Goal: Task Accomplishment & Management: Manage account settings

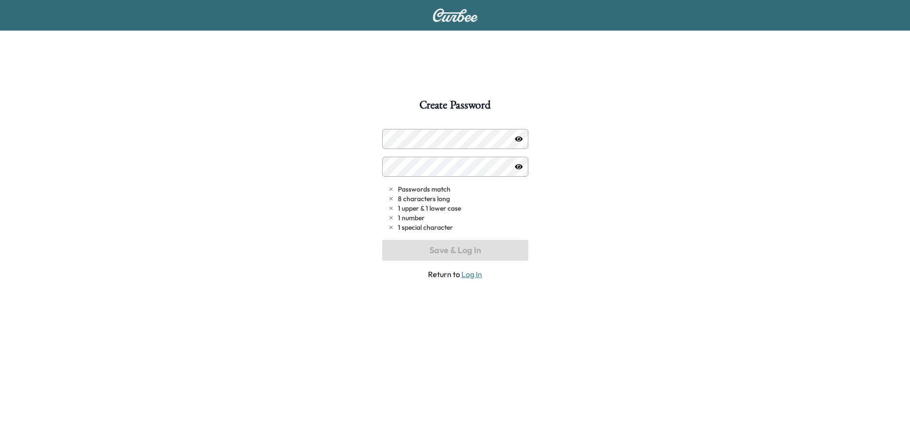
drag, startPoint x: 599, startPoint y: 129, endPoint x: 591, endPoint y: 131, distance: 7.9
click at [599, 129] on div "Create Password Passwords match 8 characters long 1 upper & 1 lower case 1 numb…" at bounding box center [455, 318] width 910 height 439
drag, startPoint x: 450, startPoint y: 4, endPoint x: 452, endPoint y: 12, distance: 8.0
click at [450, 5] on div at bounding box center [455, 15] width 910 height 31
click at [454, 17] on img at bounding box center [455, 15] width 46 height 13
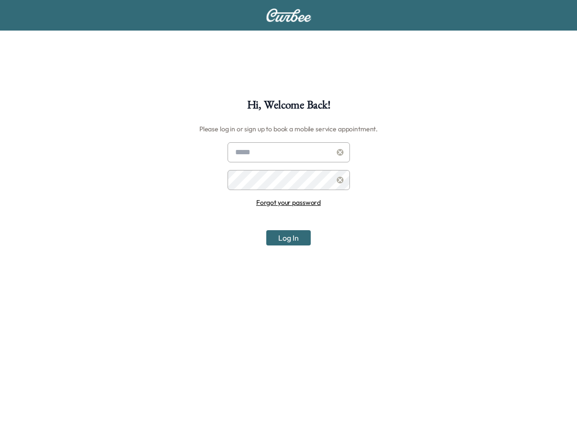
click at [268, 157] on input "text" at bounding box center [288, 152] width 122 height 20
type input "**********"
click at [266, 230] on button "Log In" at bounding box center [288, 237] width 44 height 15
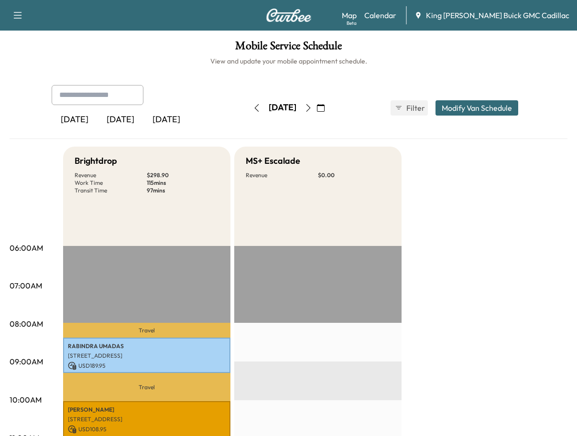
click at [324, 105] on icon "button" at bounding box center [321, 108] width 8 height 8
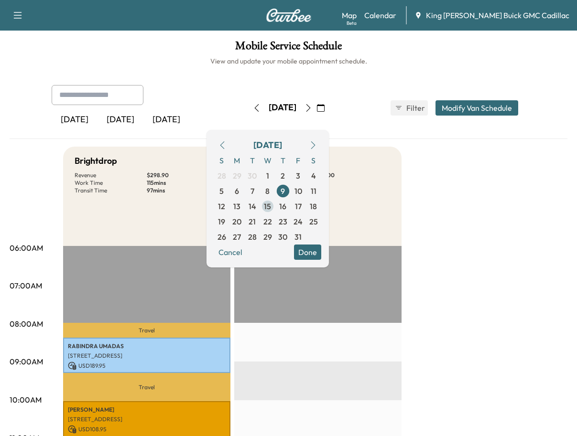
click at [271, 208] on span "15" at bounding box center [267, 206] width 7 height 11
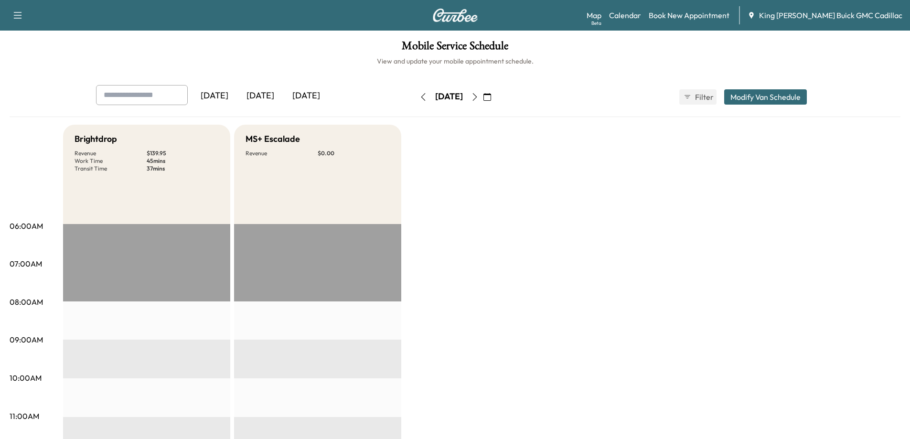
click at [697, 25] on div "Support Log Out Map Beta Calendar Book New Appointment King O'Rourke Buick GMC …" at bounding box center [455, 15] width 910 height 31
click at [700, 18] on link "Book New Appointment" at bounding box center [689, 15] width 81 height 11
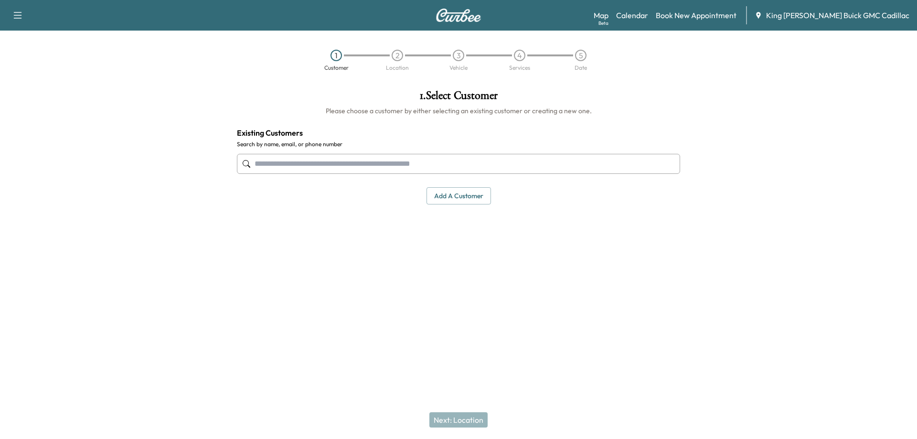
click at [352, 163] on input "text" at bounding box center [458, 164] width 443 height 20
drag, startPoint x: 392, startPoint y: 164, endPoint x: 414, endPoint y: 160, distance: 22.4
click at [392, 164] on input "text" at bounding box center [458, 164] width 443 height 20
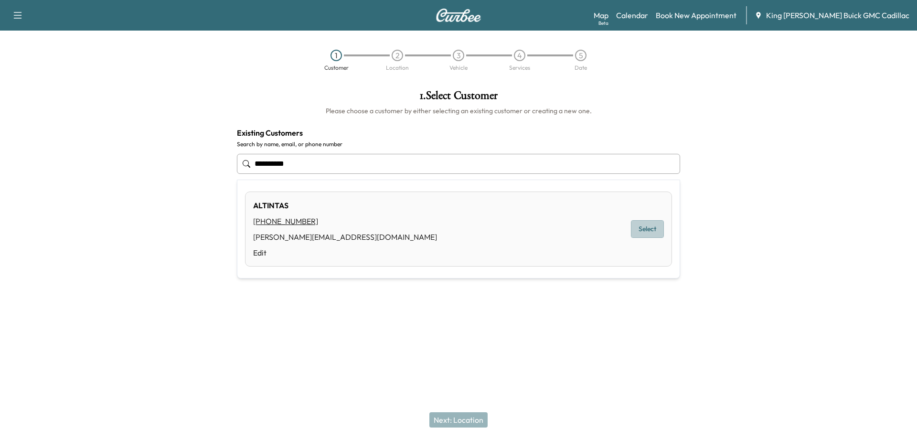
click at [641, 236] on button "Select" at bounding box center [647, 229] width 33 height 18
type input "********"
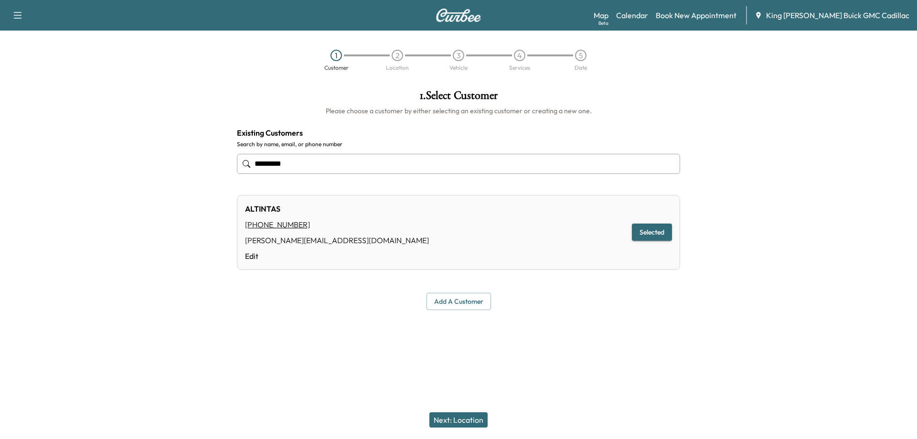
click at [469, 419] on button "Next: Location" at bounding box center [459, 419] width 58 height 15
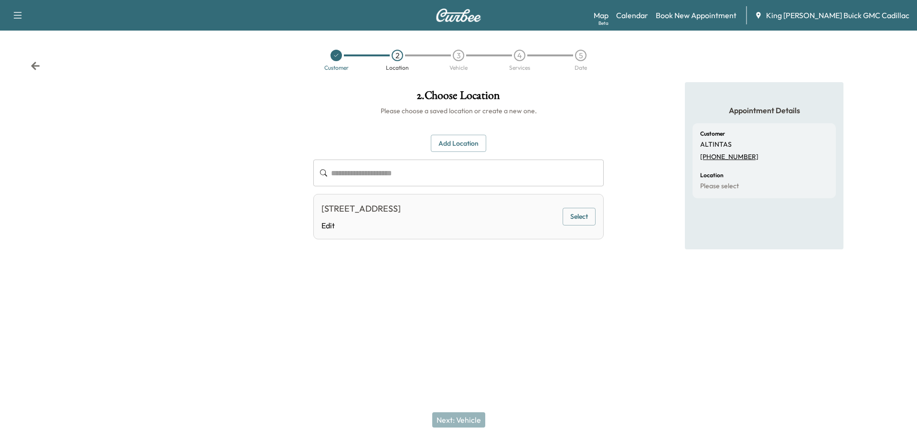
click at [588, 218] on button "Select" at bounding box center [579, 217] width 33 height 18
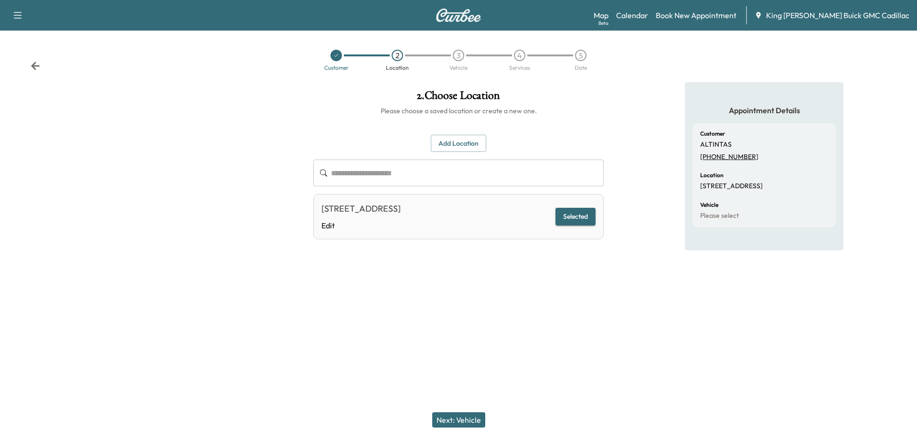
click at [468, 425] on button "Next: Vehicle" at bounding box center [458, 419] width 53 height 15
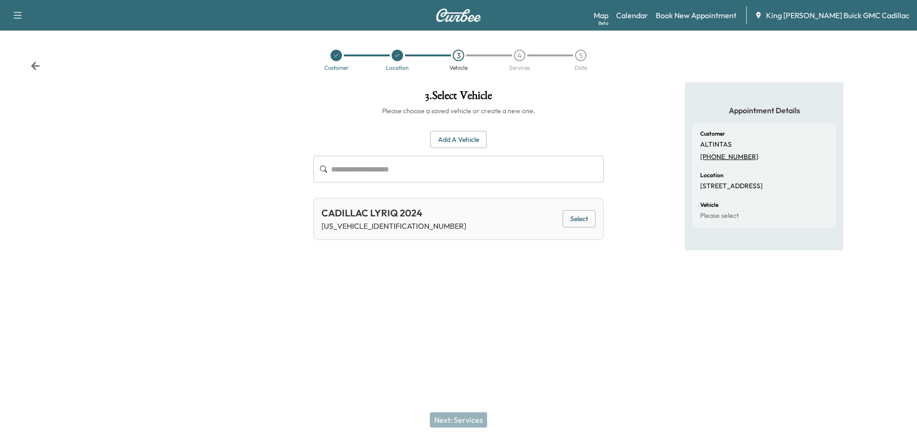
click at [572, 221] on button "Select" at bounding box center [579, 219] width 33 height 18
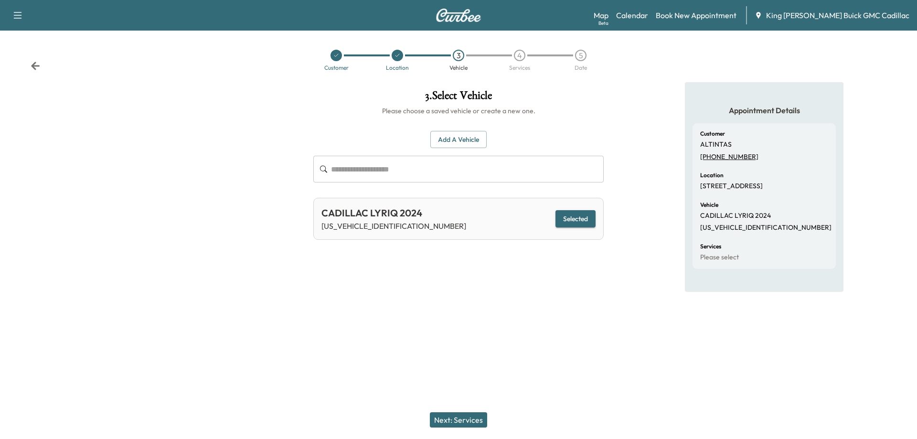
click at [481, 420] on button "Next: Services" at bounding box center [458, 419] width 57 height 15
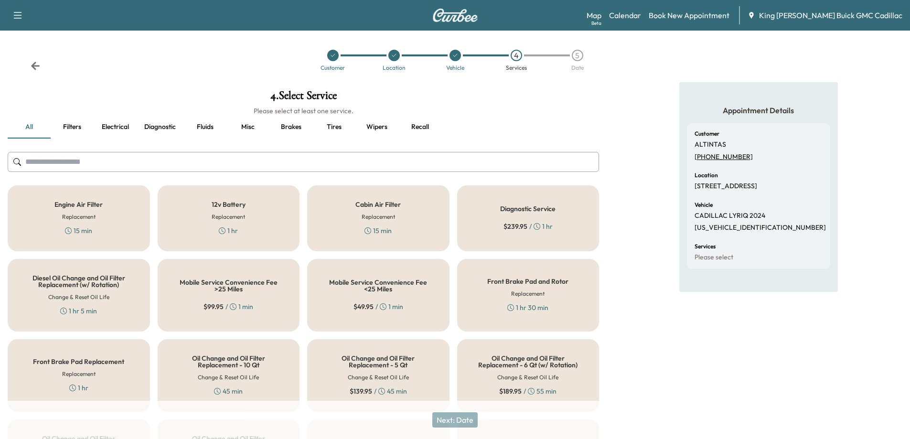
click at [521, 220] on div "Diagnostic Service $ 239.95 / 1 hr" at bounding box center [528, 218] width 142 height 66
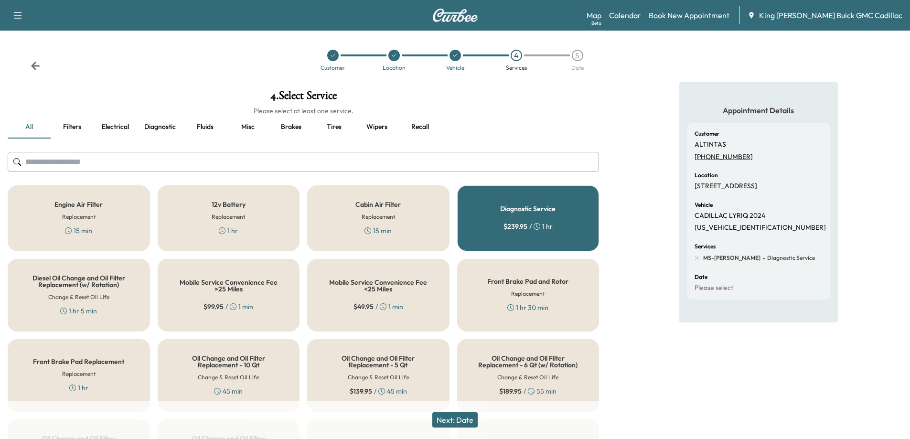
click at [467, 421] on button "Next: Date" at bounding box center [454, 419] width 45 height 15
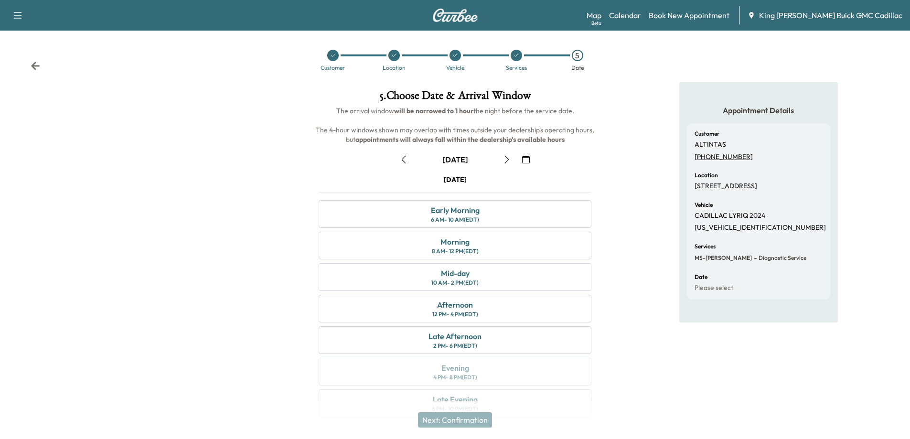
click at [529, 160] on icon "button" at bounding box center [526, 160] width 8 height 8
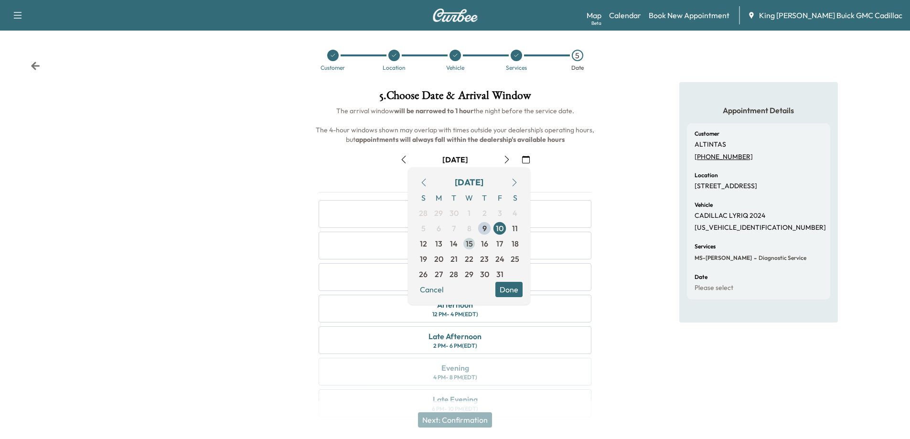
click at [469, 246] on span "15" at bounding box center [469, 243] width 7 height 11
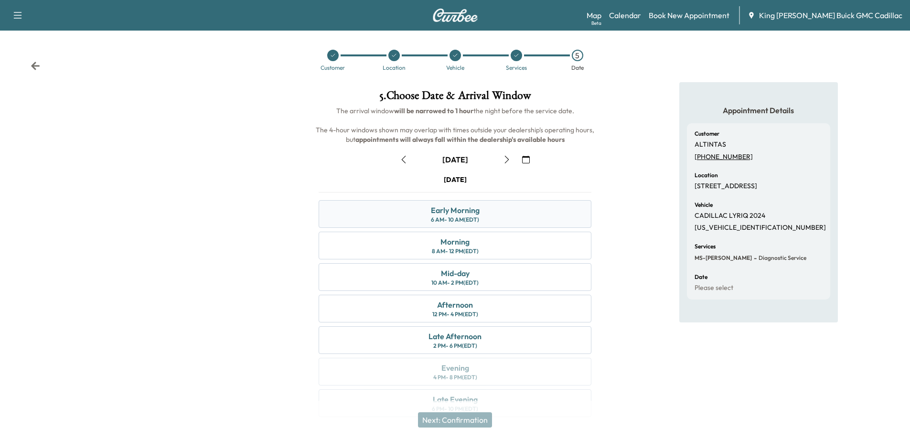
click at [459, 217] on div "6 AM - 10 AM (EDT)" at bounding box center [455, 220] width 48 height 8
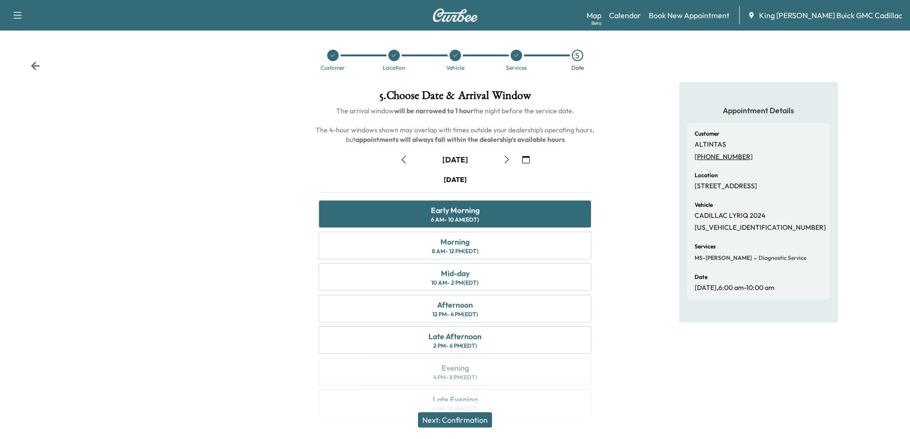
click at [445, 418] on button "Next: Confirmation" at bounding box center [455, 419] width 74 height 15
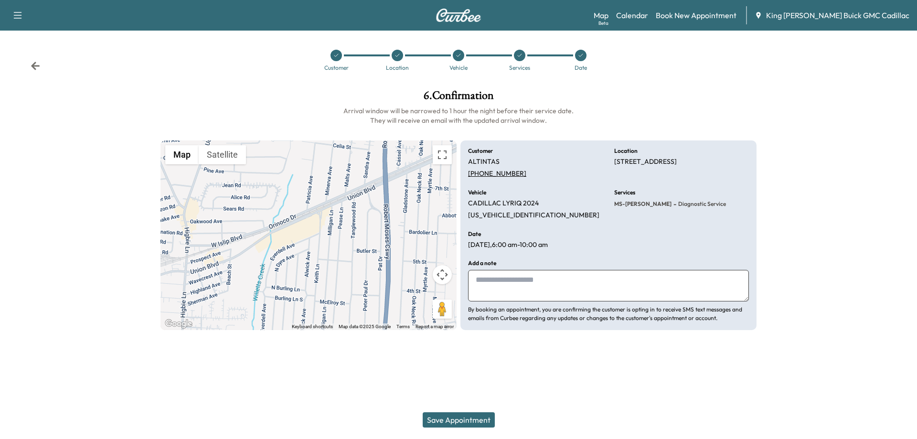
click at [490, 283] on textarea at bounding box center [608, 286] width 281 height 32
click at [482, 281] on textarea at bounding box center [608, 286] width 281 height 32
click at [521, 58] on icon at bounding box center [520, 56] width 6 height 6
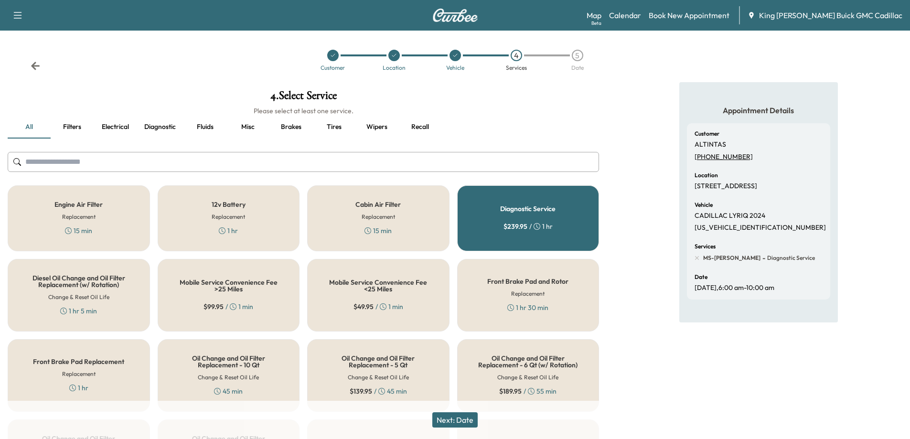
click at [242, 128] on button "Misc" at bounding box center [247, 127] width 43 height 23
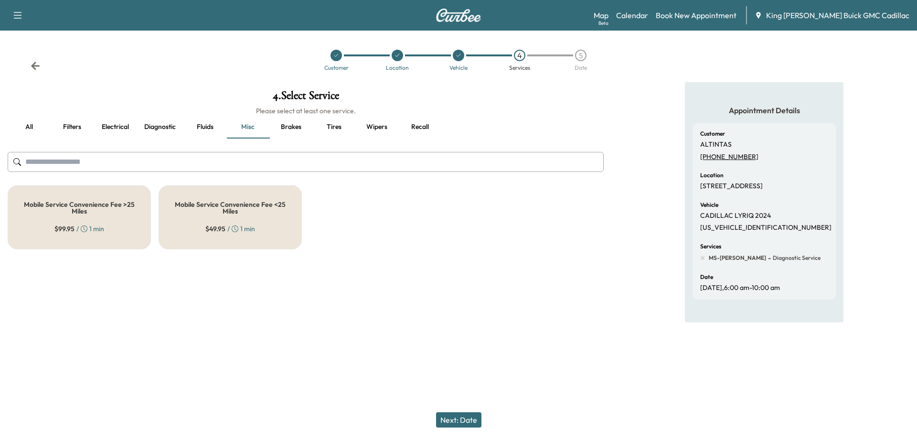
click at [190, 237] on div "Mobile Service Convenience Fee <25 Miles $ 49.95 / 1 min" at bounding box center [230, 217] width 143 height 64
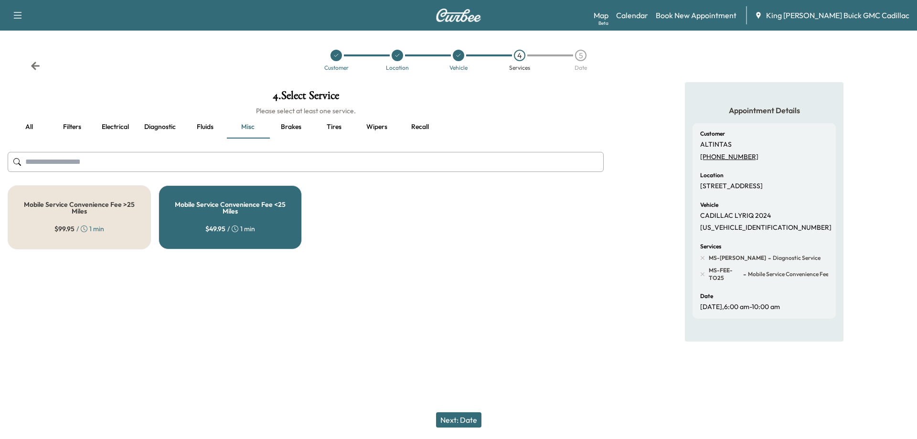
click at [455, 424] on button "Next: Date" at bounding box center [458, 419] width 45 height 15
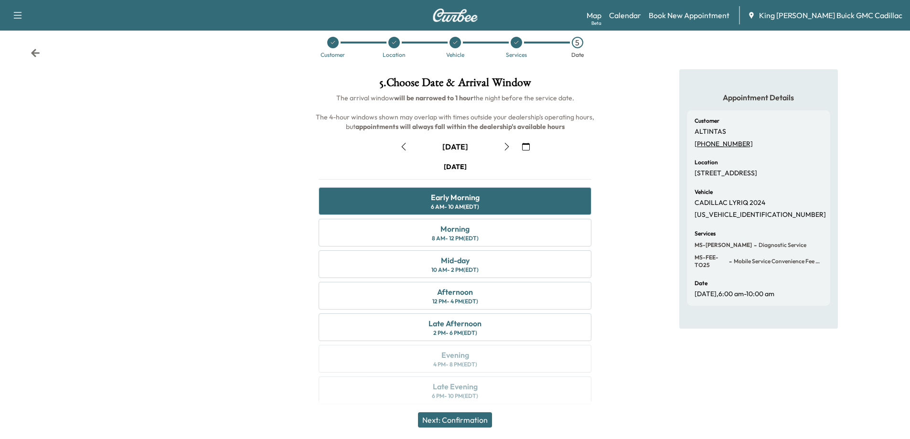
scroll to position [20, 0]
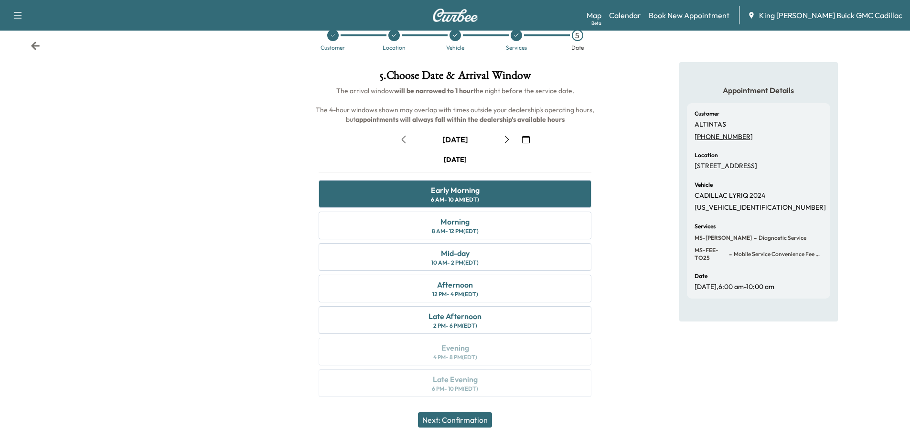
click at [454, 409] on div "Next: Confirmation" at bounding box center [455, 420] width 910 height 38
click at [456, 417] on button "Next: Confirmation" at bounding box center [455, 419] width 74 height 15
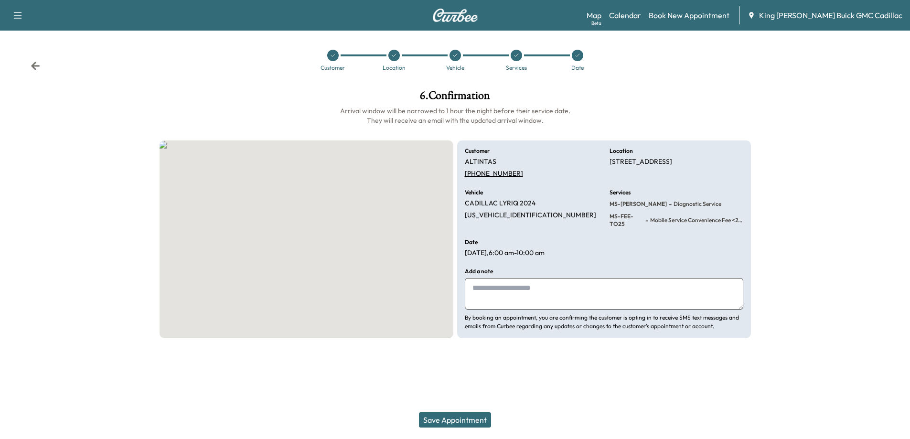
scroll to position [0, 0]
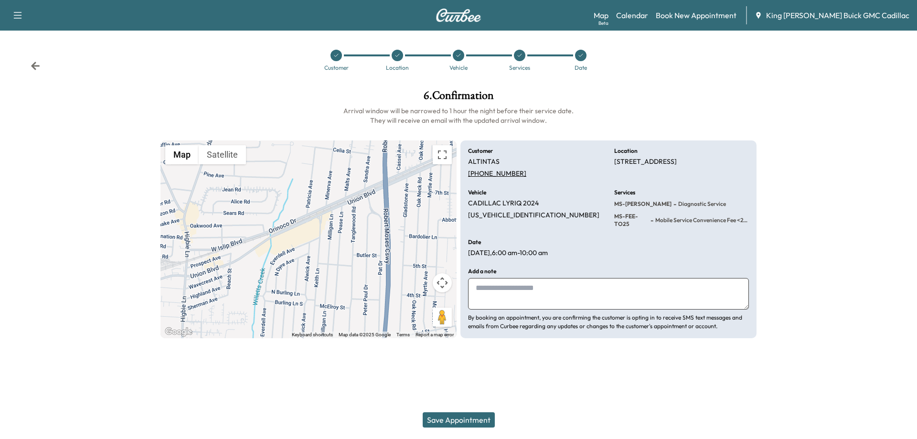
click at [522, 291] on textarea at bounding box center [608, 294] width 281 height 32
click at [460, 419] on button "Save Appointment" at bounding box center [459, 419] width 72 height 15
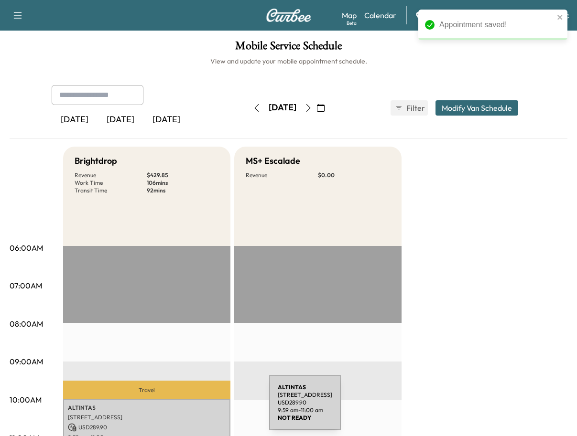
click at [197, 409] on p "ALTINTAS" at bounding box center [147, 408] width 158 height 8
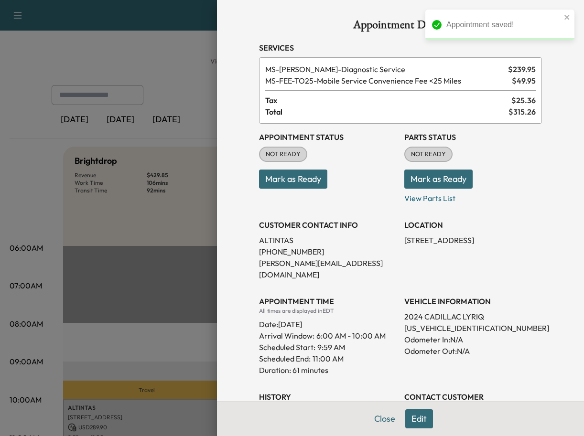
click at [292, 180] on button "Mark as Ready" at bounding box center [293, 179] width 68 height 19
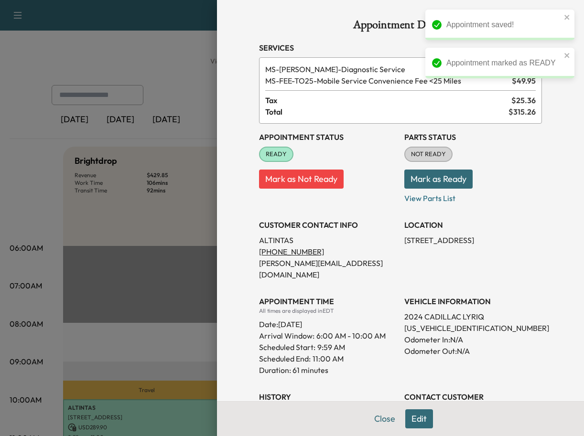
drag, startPoint x: 324, startPoint y: 247, endPoint x: 340, endPoint y: 312, distance: 66.9
click at [324, 247] on p "(631) 942-2660" at bounding box center [328, 251] width 138 height 11
drag, startPoint x: 377, startPoint y: 418, endPoint x: 394, endPoint y: 405, distance: 21.8
click at [377, 418] on button "Close" at bounding box center [384, 418] width 33 height 19
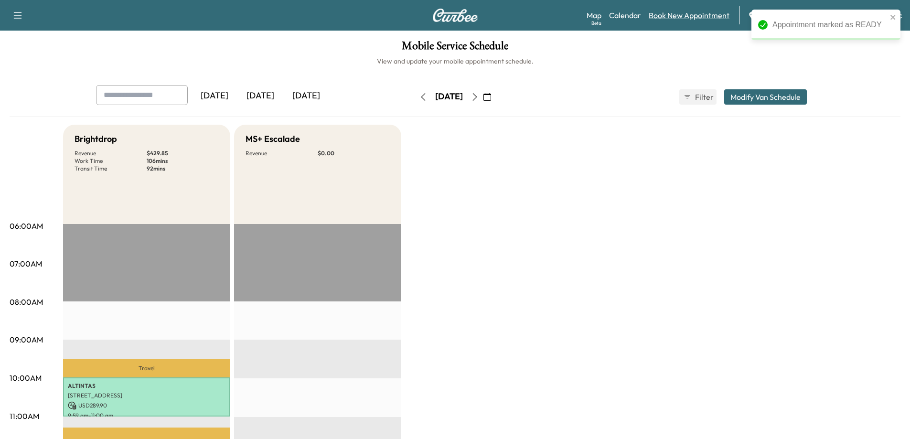
click at [686, 18] on link "Book New Appointment" at bounding box center [689, 15] width 81 height 11
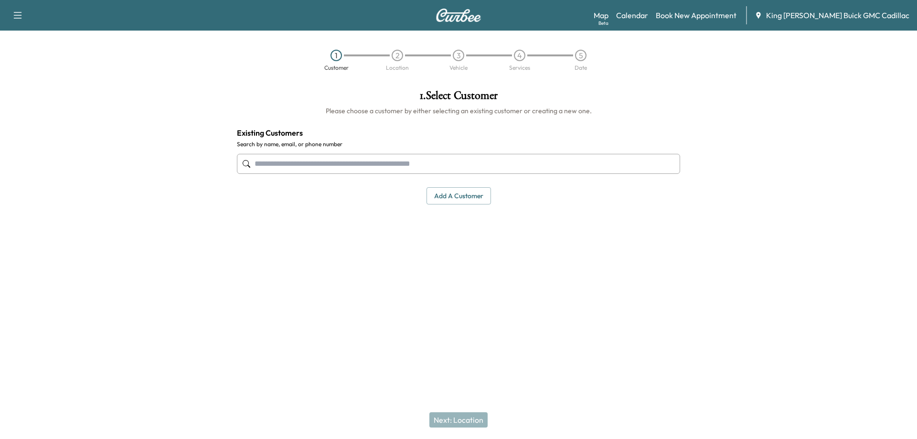
click at [520, 191] on div "1 . Select Customer Please choose a customer by either selecting an existing cu…" at bounding box center [458, 147] width 459 height 130
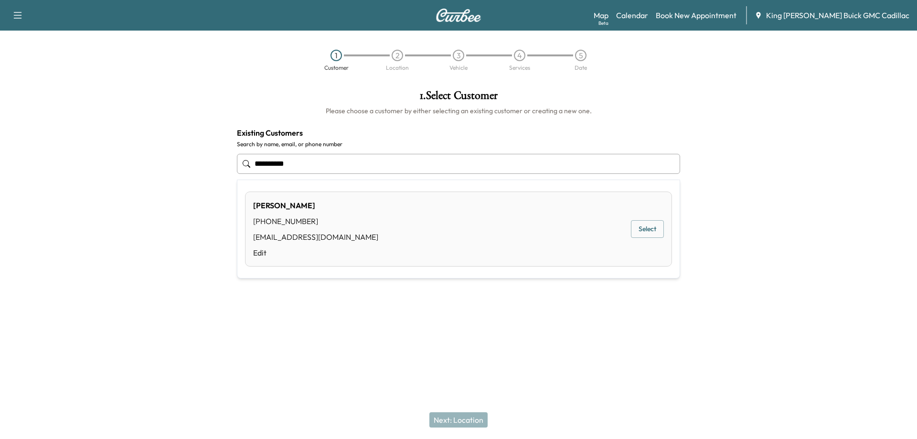
click at [646, 226] on button "Select" at bounding box center [647, 229] width 33 height 18
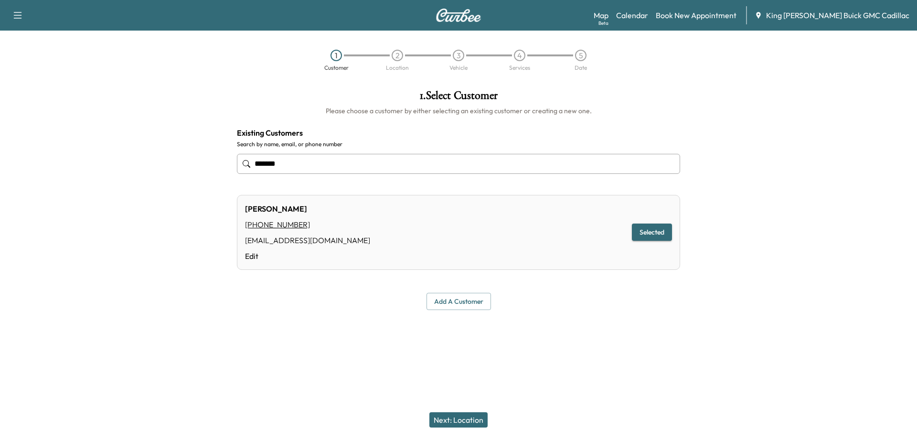
type input "******"
click at [444, 423] on button "Next: Location" at bounding box center [459, 419] width 58 height 15
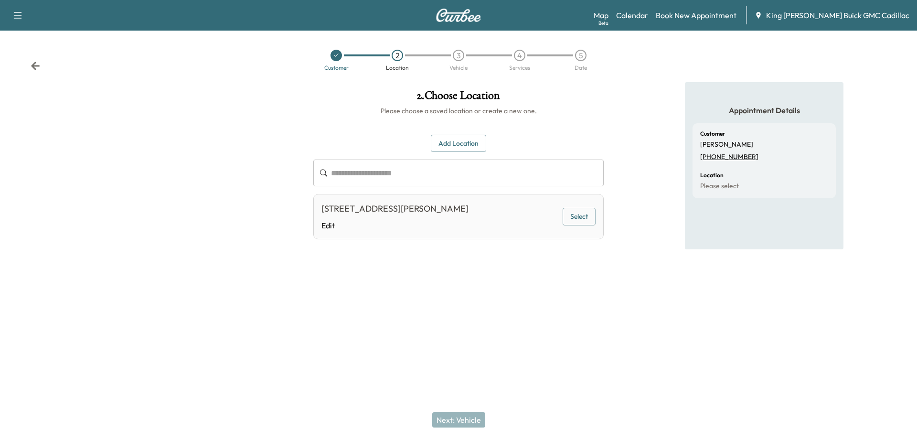
click at [587, 222] on button "Select" at bounding box center [579, 217] width 33 height 18
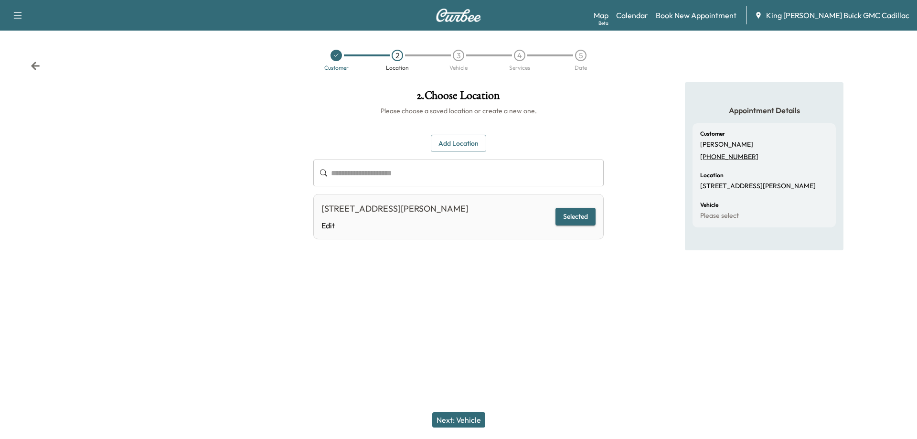
click at [472, 421] on button "Next: Vehicle" at bounding box center [458, 419] width 53 height 15
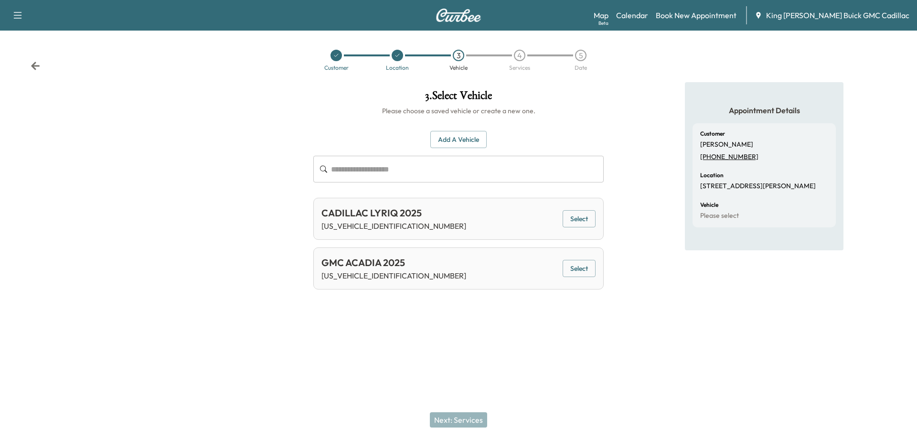
click at [564, 215] on button "Select" at bounding box center [579, 219] width 33 height 18
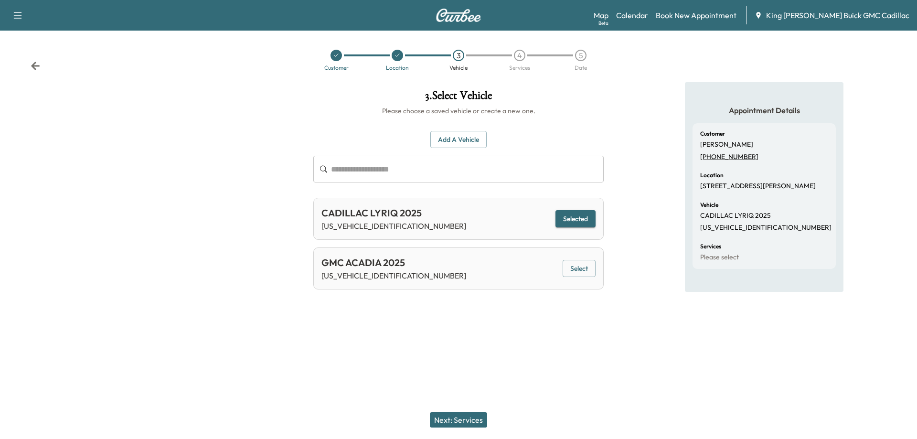
click at [474, 419] on button "Next: Services" at bounding box center [458, 419] width 57 height 15
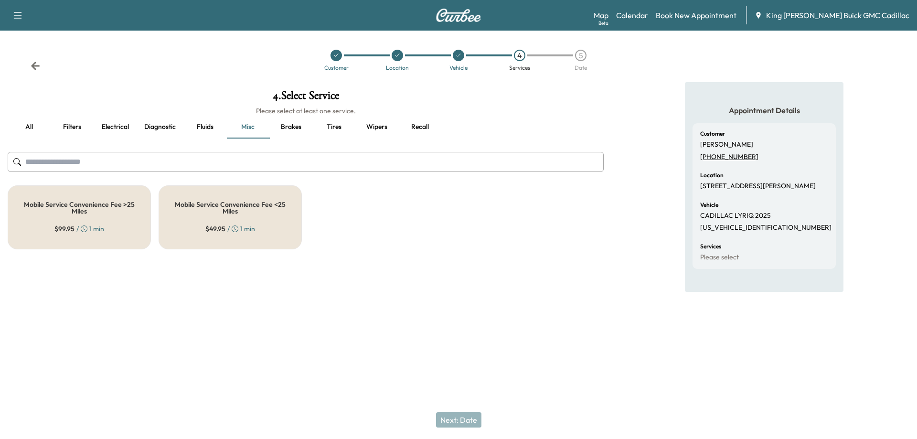
click at [195, 227] on div "Mobile Service Convenience Fee <25 Miles $ 49.95 / 1 min" at bounding box center [230, 217] width 143 height 64
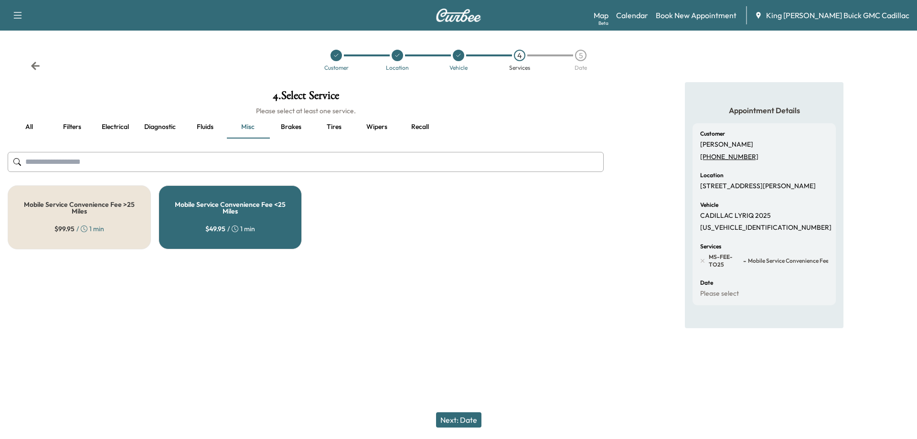
click at [34, 129] on button "all" at bounding box center [29, 127] width 43 height 23
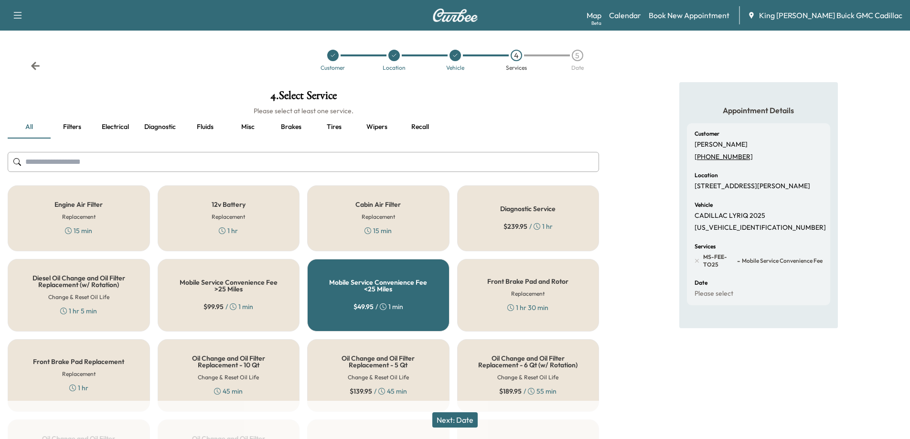
click at [336, 169] on input "text" at bounding box center [304, 162] width 592 height 20
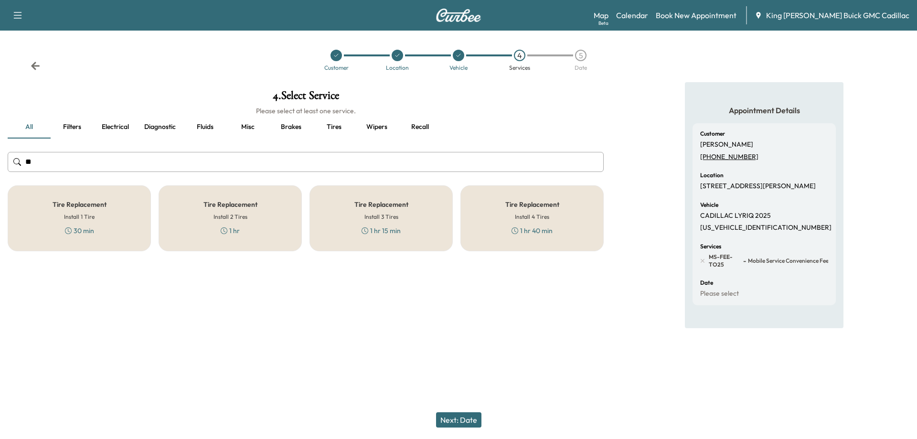
type input "*"
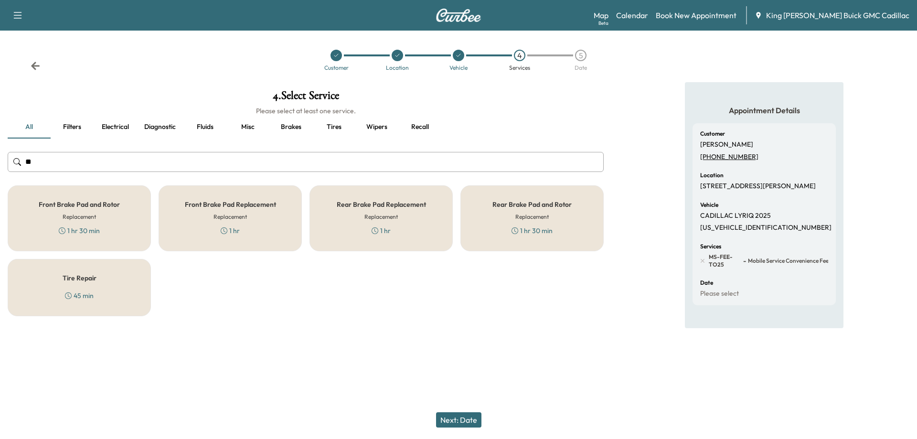
type input "*"
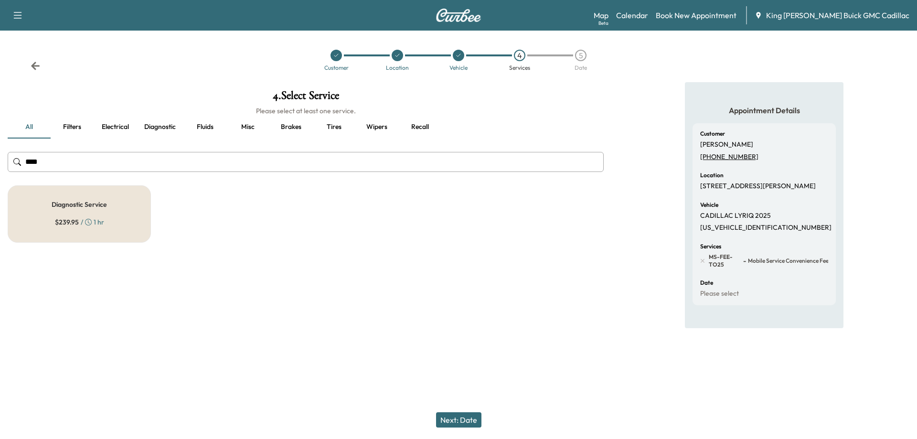
type input "****"
click at [96, 224] on div "$ 239.95 / 1 hr" at bounding box center [79, 222] width 49 height 10
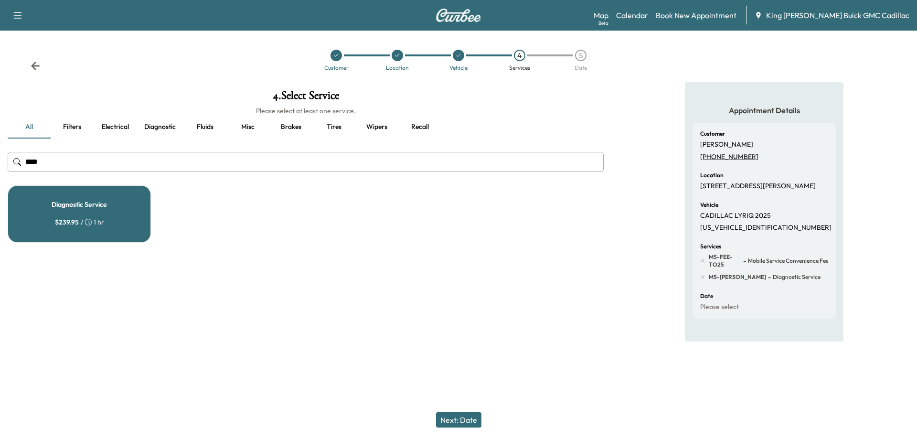
click at [462, 420] on button "Next: Date" at bounding box center [458, 419] width 45 height 15
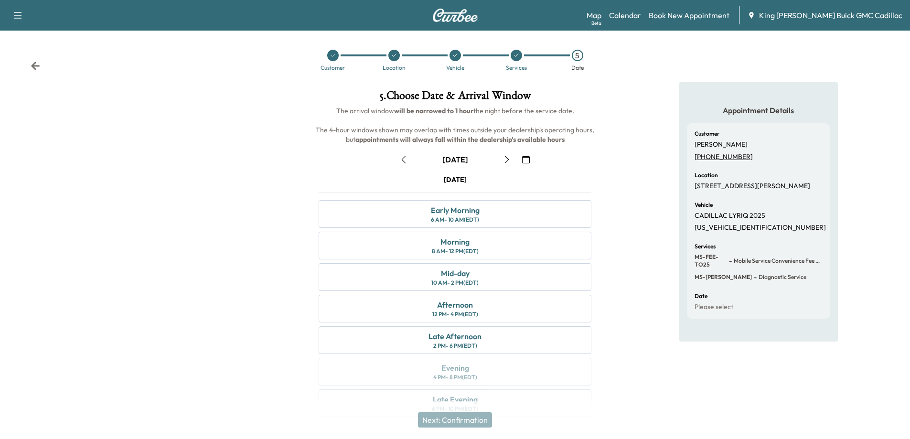
click at [525, 162] on icon "button" at bounding box center [526, 160] width 8 height 8
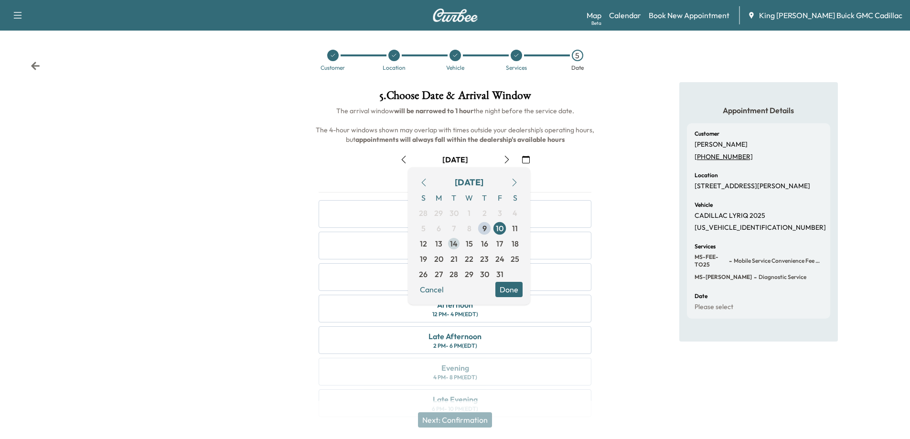
click at [455, 241] on span "14" at bounding box center [454, 243] width 8 height 11
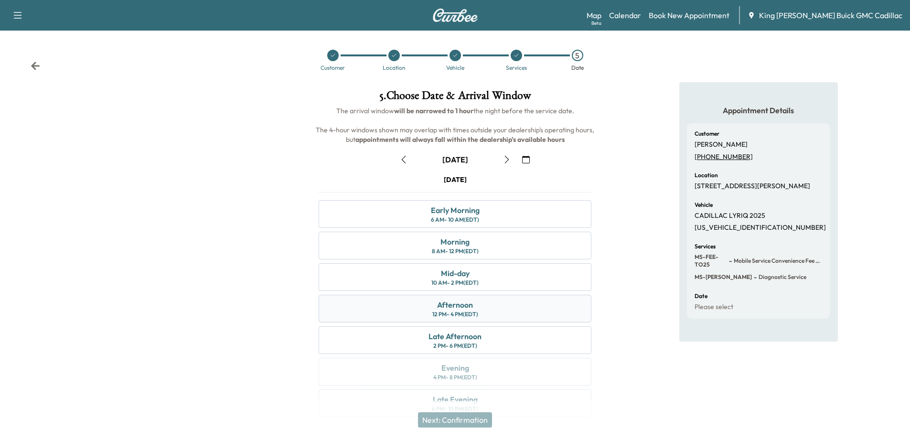
click at [482, 306] on div "Afternoon 12 PM - 4 PM (EDT)" at bounding box center [455, 309] width 273 height 28
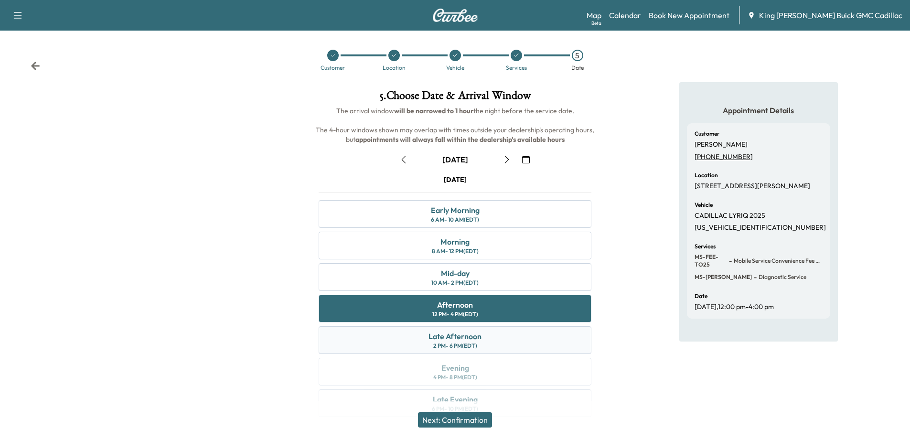
click at [485, 341] on div "Late Afternoon 2 PM - 6 PM (EDT)" at bounding box center [455, 340] width 273 height 28
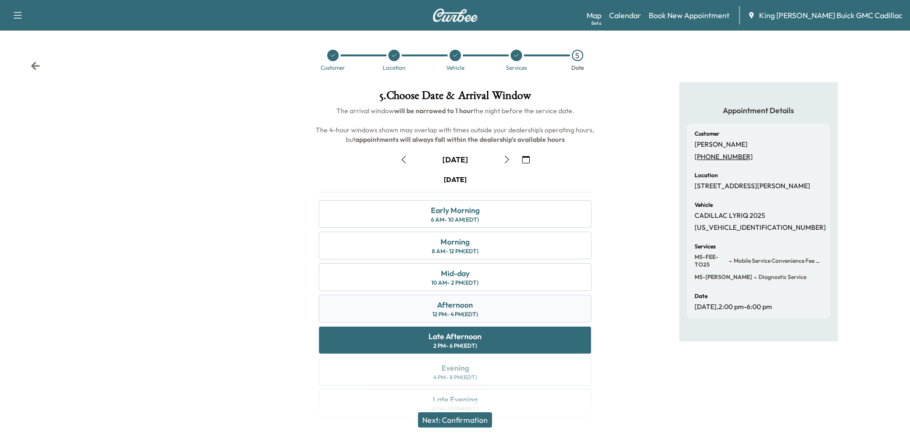
click at [472, 319] on div "Afternoon 12 PM - 4 PM (EDT)" at bounding box center [455, 309] width 273 height 28
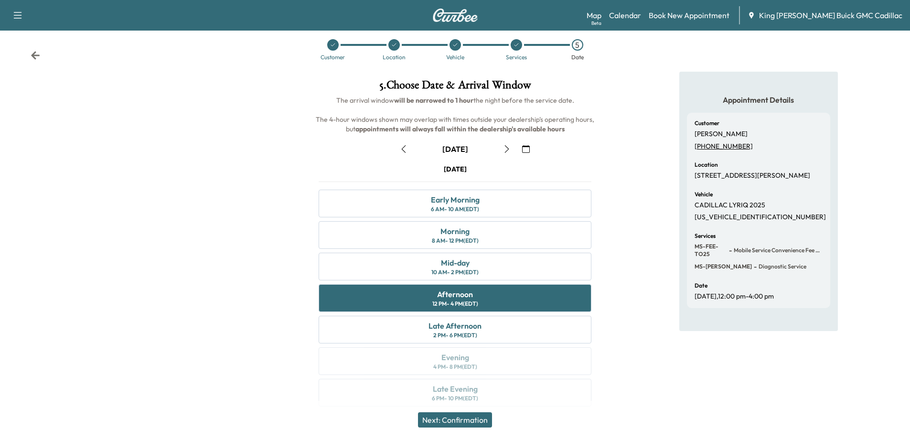
scroll to position [20, 0]
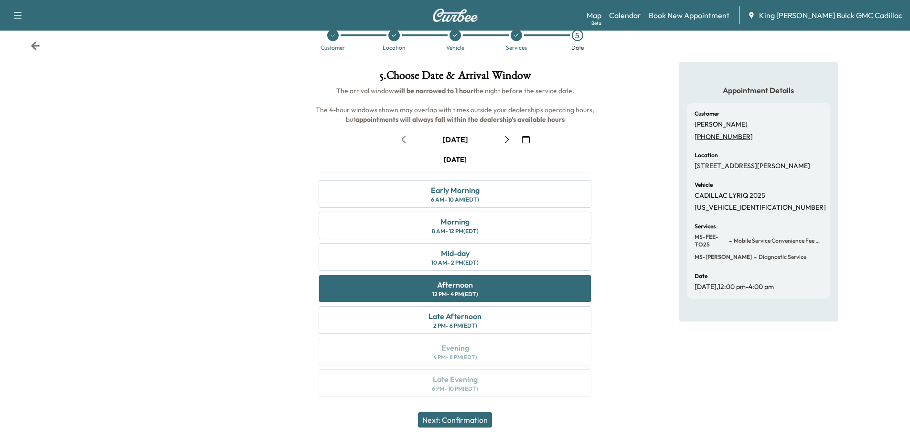
click at [460, 420] on button "Next: Confirmation" at bounding box center [455, 419] width 74 height 15
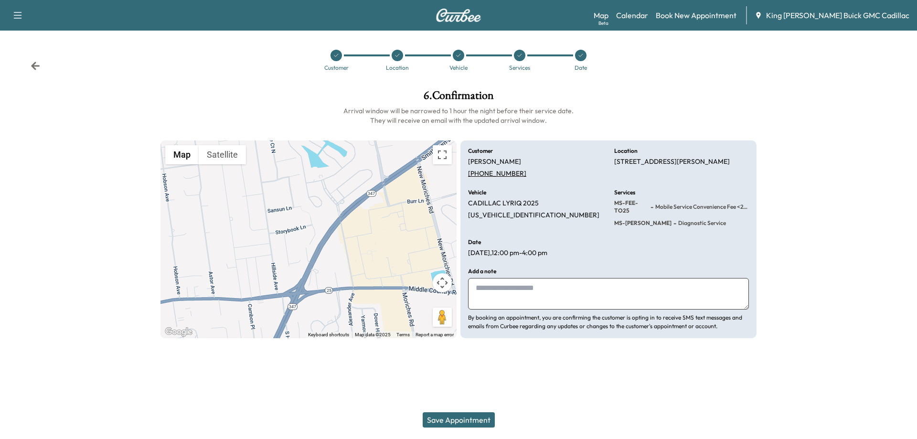
click at [486, 302] on textarea at bounding box center [608, 294] width 281 height 32
type textarea "**********"
click at [488, 419] on button "Save Appointment" at bounding box center [459, 419] width 72 height 15
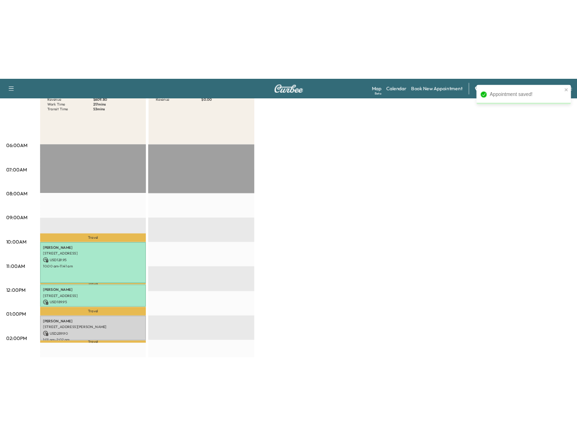
scroll to position [143, 0]
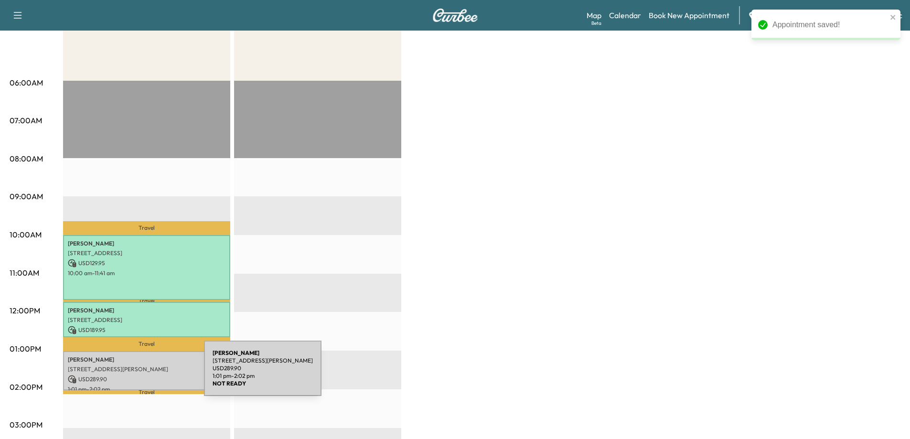
click at [132, 375] on p "USD 289.90" at bounding box center [147, 379] width 158 height 9
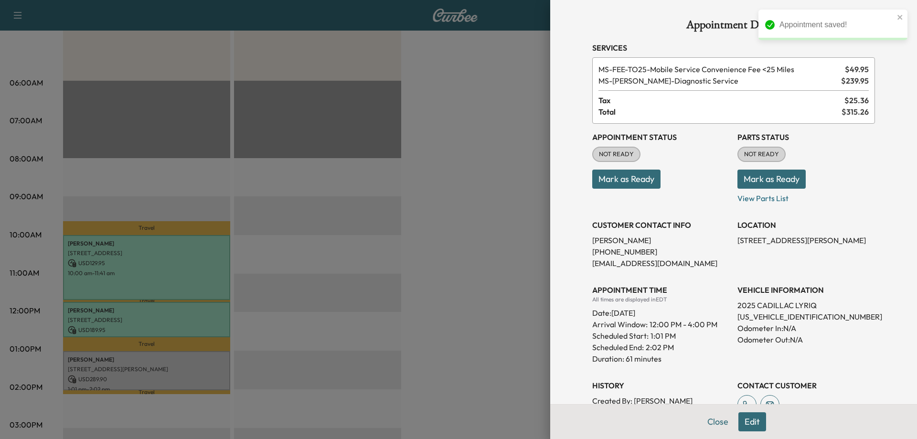
click at [620, 187] on button "Mark as Ready" at bounding box center [626, 179] width 68 height 19
click at [622, 178] on p "Mark as Ready" at bounding box center [661, 175] width 138 height 27
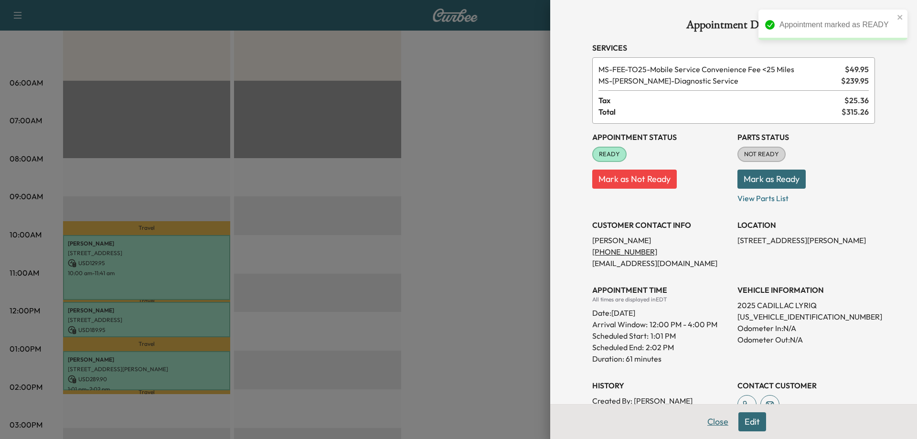
click at [712, 426] on button "Close" at bounding box center [717, 421] width 33 height 19
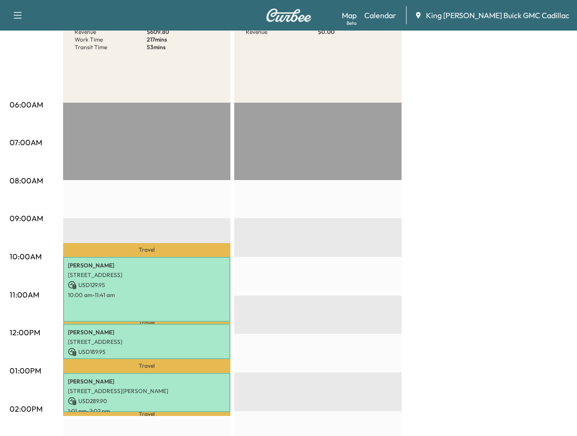
click at [448, 319] on div "Brightdrop Revenue $ 609.80 Work Time 217 mins Transit Time 53 mins Travel DEVI…" at bounding box center [315, 361] width 504 height 717
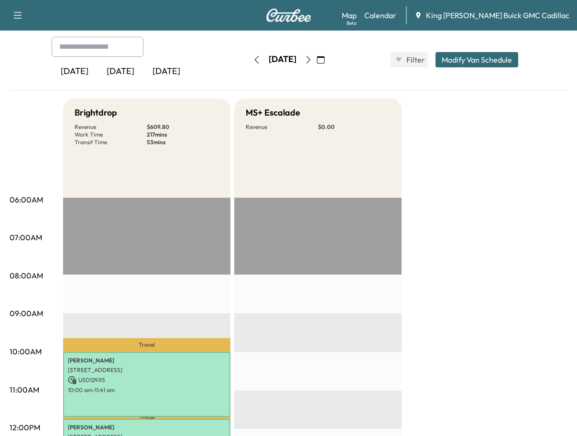
scroll to position [48, 0]
